Goal: Task Accomplishment & Management: Use online tool/utility

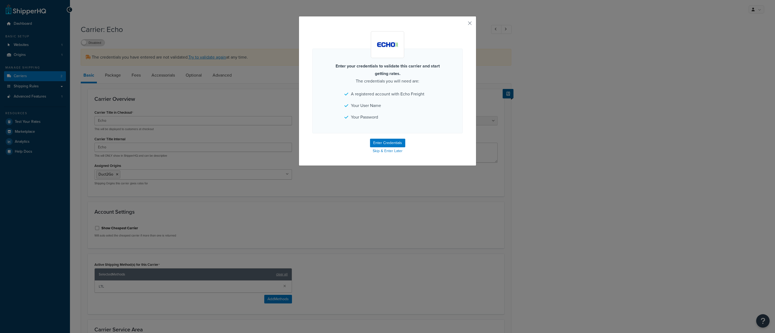
select select "echoFreight"
click at [387, 145] on button "Enter Credentials" at bounding box center [387, 143] width 35 height 9
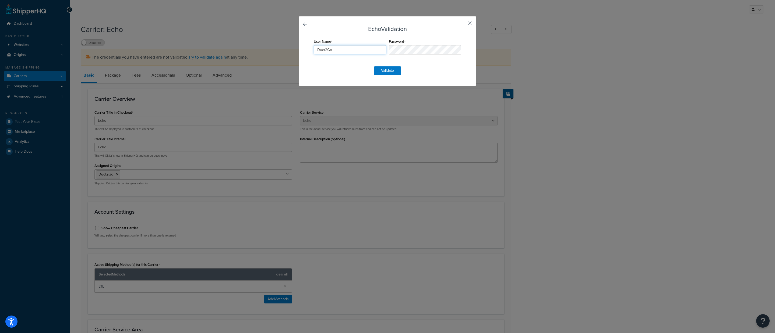
click at [340, 52] on input "Duct2Go" at bounding box center [350, 49] width 72 height 9
select select "echoFreight"
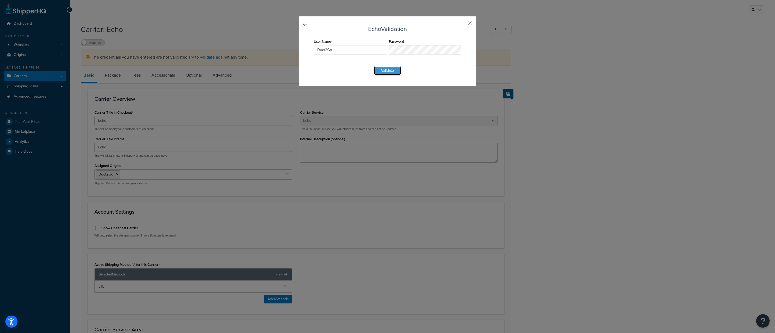
click at [389, 73] on button "Validate" at bounding box center [387, 70] width 27 height 9
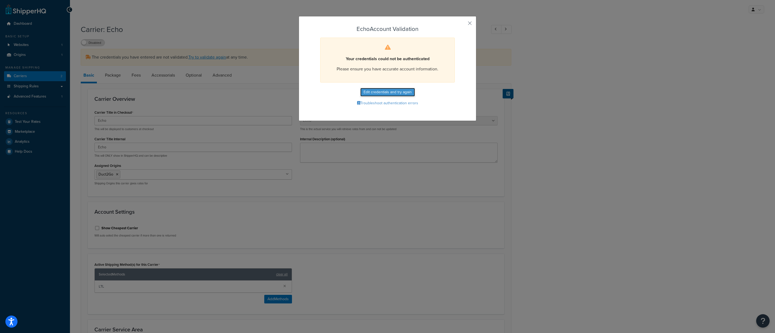
click at [396, 95] on button "Edit credentials and try again" at bounding box center [387, 92] width 55 height 9
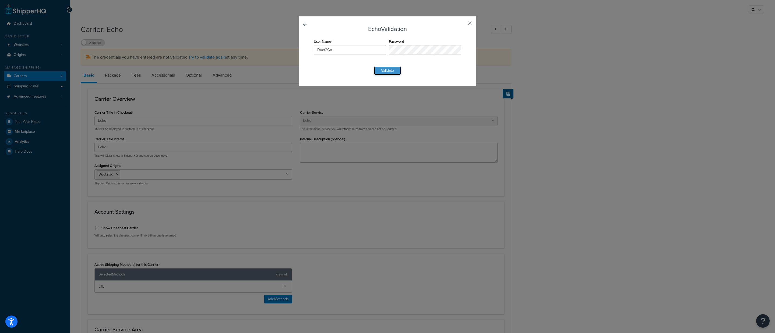
click at [385, 72] on button "Validate" at bounding box center [387, 70] width 27 height 9
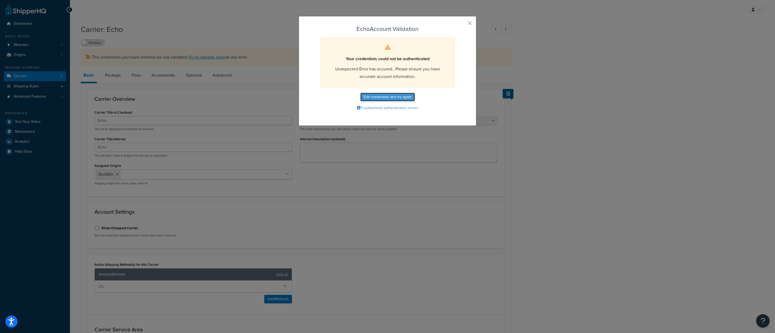
click at [390, 100] on button "Edit credentials and try again" at bounding box center [387, 97] width 55 height 9
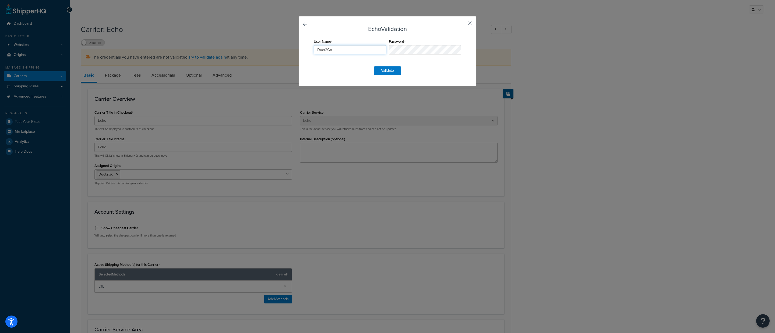
click at [356, 51] on input "Duct2Go" at bounding box center [350, 49] width 72 height 9
click at [386, 73] on button "Validate" at bounding box center [387, 70] width 27 height 9
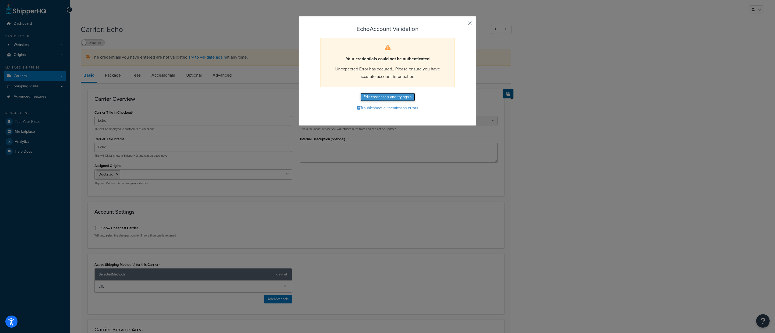
click at [393, 97] on button "Edit credentials and try again" at bounding box center [387, 97] width 55 height 9
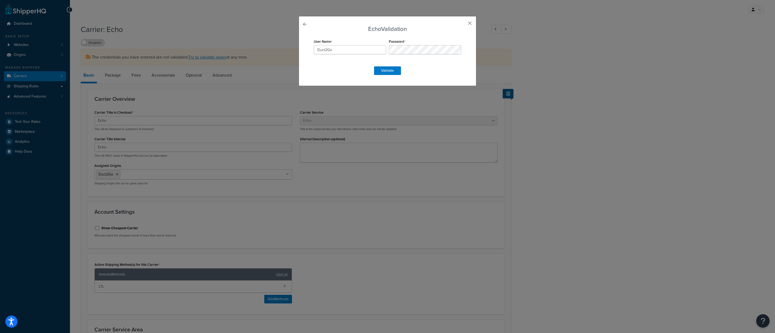
click at [462, 24] on button "button" at bounding box center [461, 24] width 1 height 1
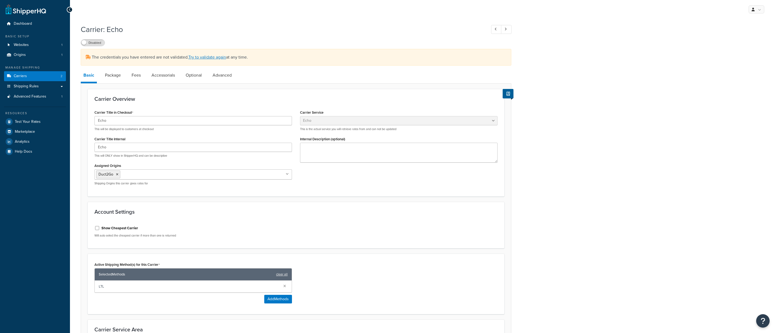
select select "echoFreight"
